Goal: Task Accomplishment & Management: Complete application form

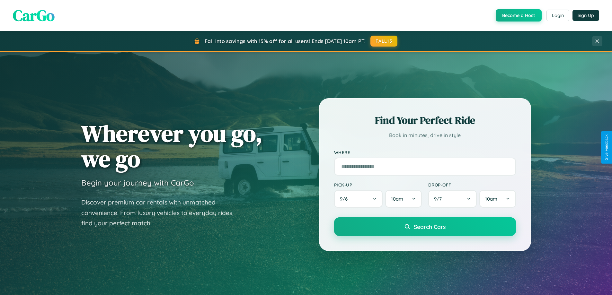
scroll to position [1237, 0]
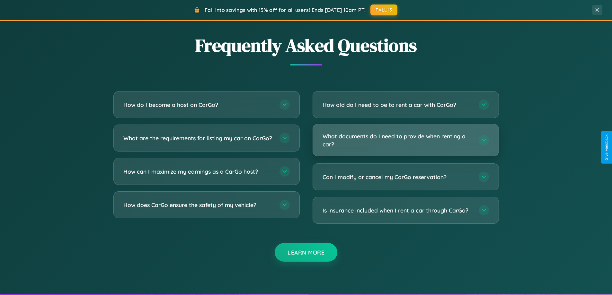
click at [406, 141] on h3 "What documents do I need to provide when renting a car?" at bounding box center [398, 140] width 150 height 16
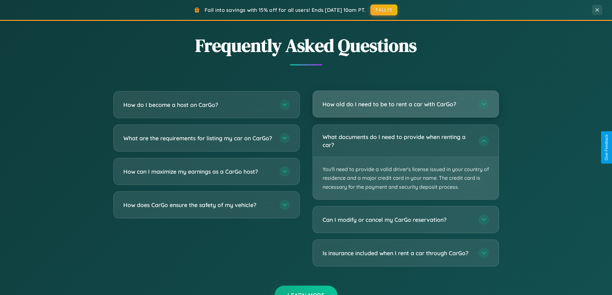
click at [406, 105] on h3 "How old do I need to be to rent a car with CarGo?" at bounding box center [398, 104] width 150 height 8
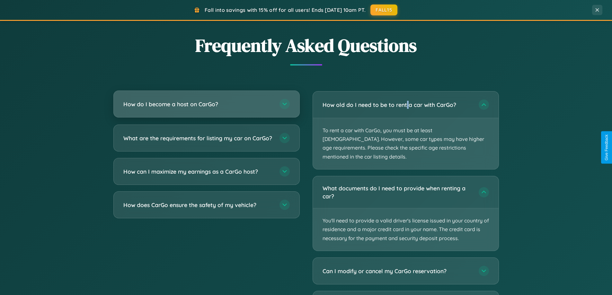
click at [206, 104] on h3 "How do I become a host on CarGo?" at bounding box center [198, 104] width 150 height 8
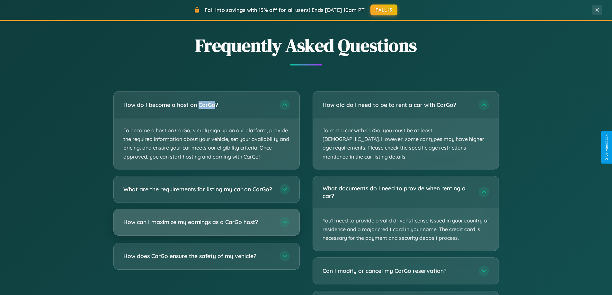
click at [206, 226] on h3 "How can I maximize my earnings as a CarGo host?" at bounding box center [198, 222] width 150 height 8
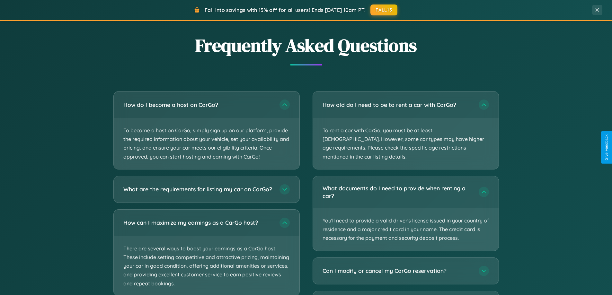
scroll to position [1277, 0]
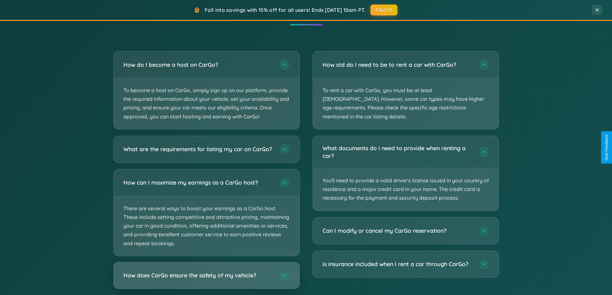
click at [206, 280] on h3 "How does CarGo ensure the safety of my vehicle?" at bounding box center [198, 276] width 150 height 8
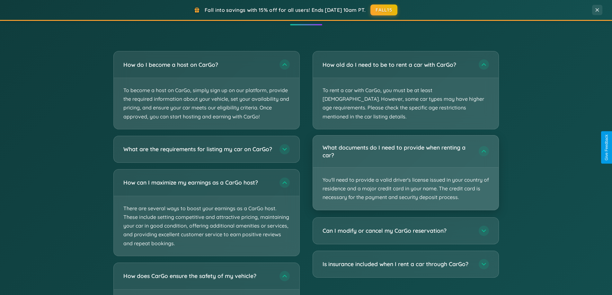
click at [406, 168] on p "You'll need to provide a valid driver's license issued in your country of resid…" at bounding box center [406, 189] width 186 height 42
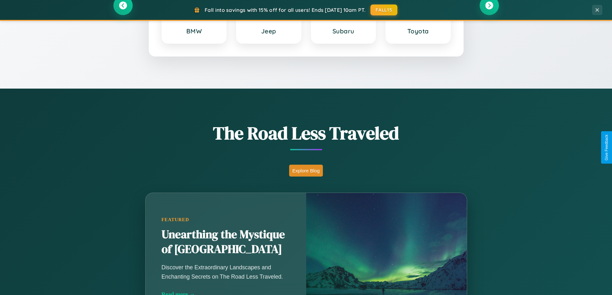
scroll to position [277, 0]
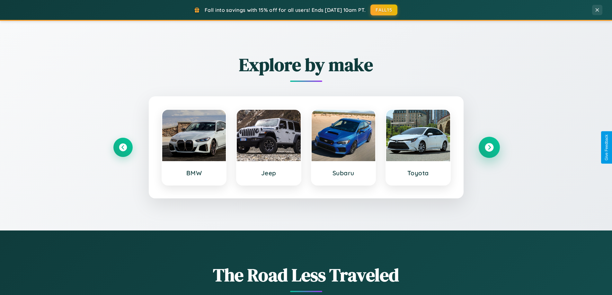
click at [489, 148] on icon at bounding box center [489, 147] width 9 height 9
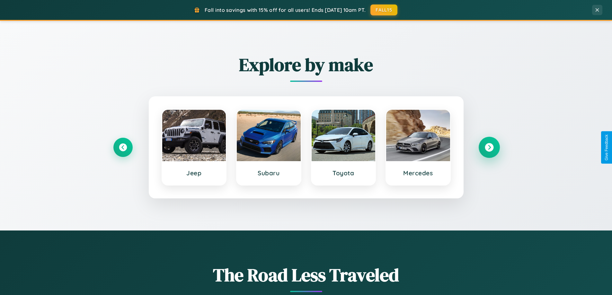
click at [489, 148] on icon at bounding box center [489, 147] width 9 height 9
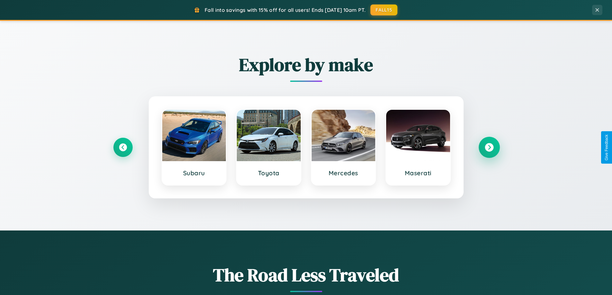
click at [489, 148] on icon at bounding box center [489, 147] width 9 height 9
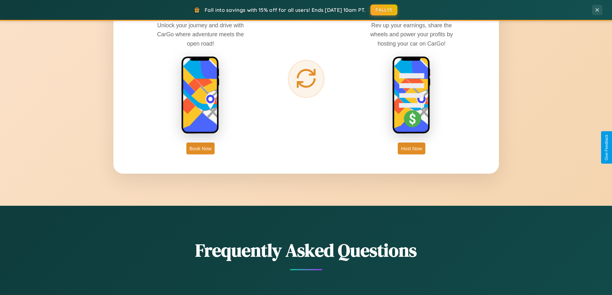
scroll to position [1033, 0]
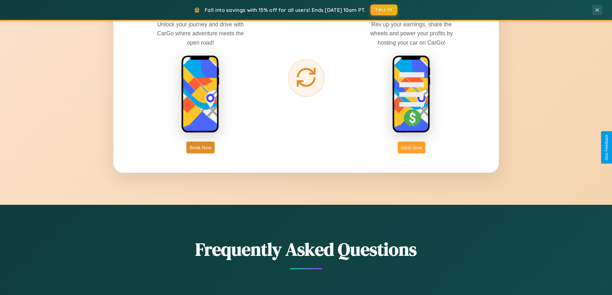
click at [412, 148] on button "Host Now" at bounding box center [411, 148] width 27 height 12
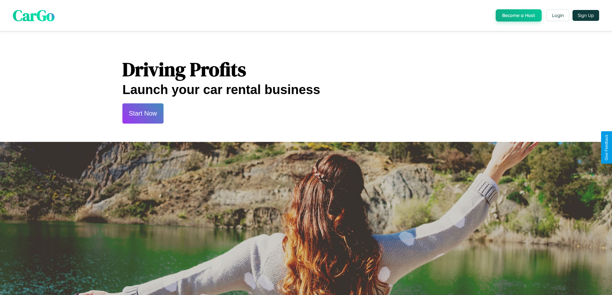
click at [143, 113] on button "Start Now" at bounding box center [142, 113] width 41 height 20
